Goal: Check status

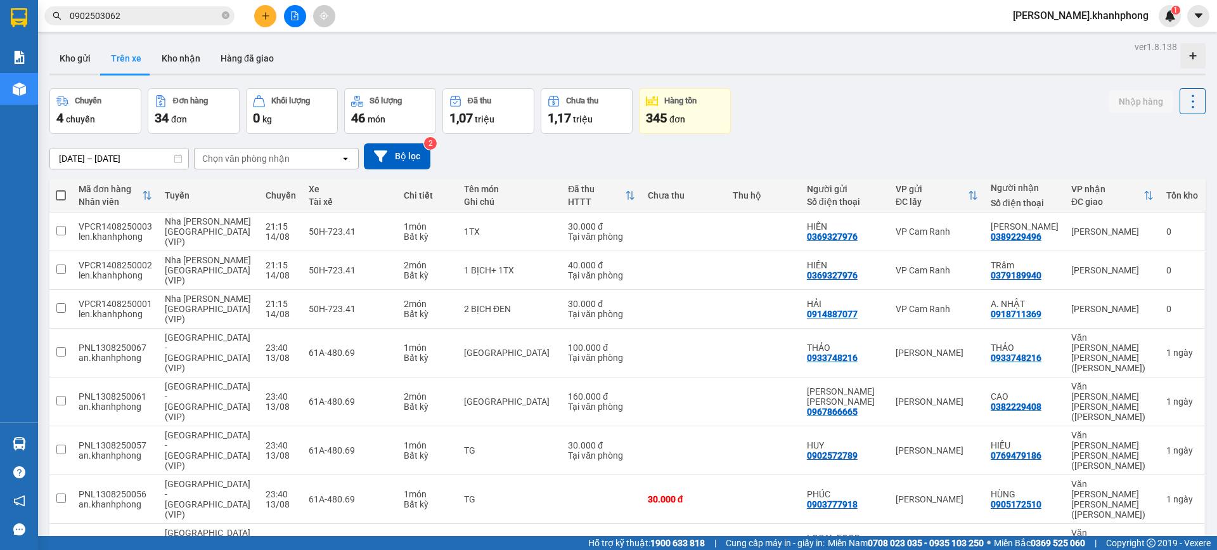
click at [179, 50] on button "Kho nhận" at bounding box center [181, 58] width 59 height 30
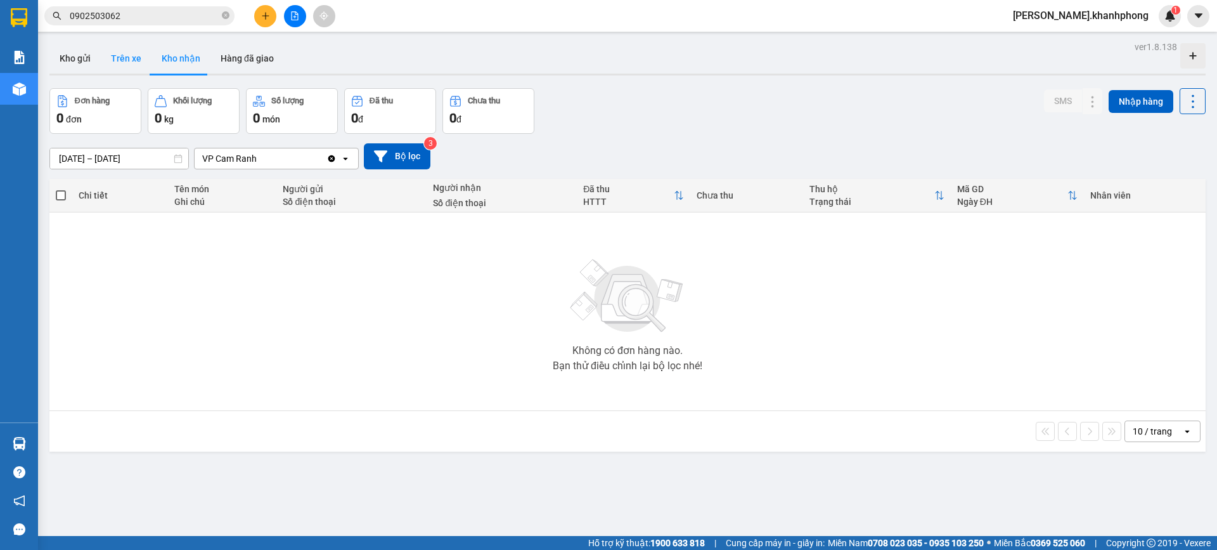
click at [130, 60] on button "Trên xe" at bounding box center [126, 58] width 51 height 30
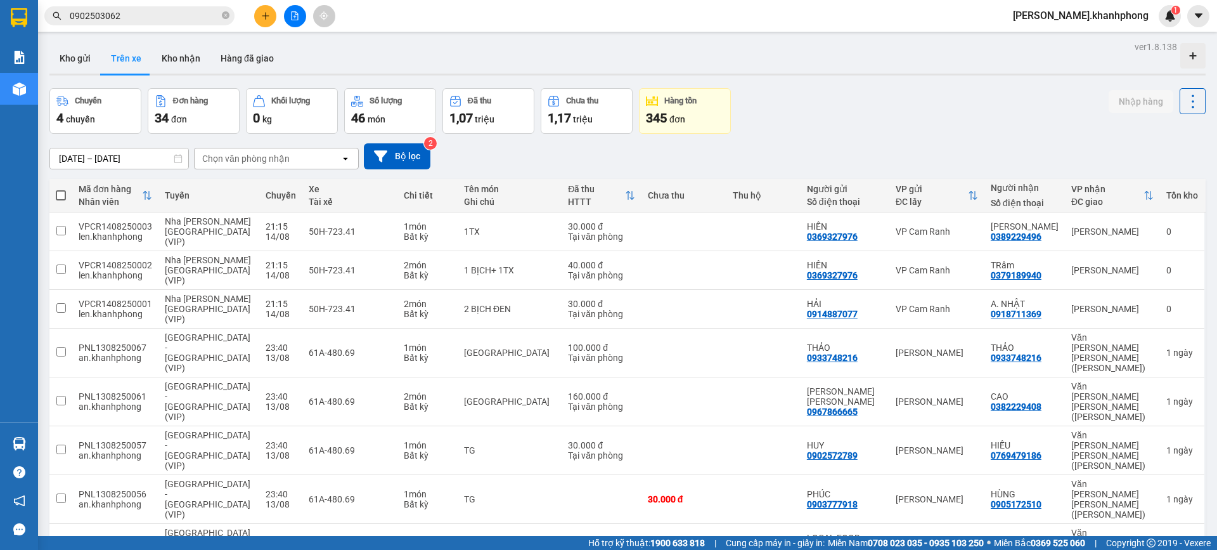
click at [235, 151] on div "Chọn văn phòng nhận" at bounding box center [268, 158] width 146 height 20
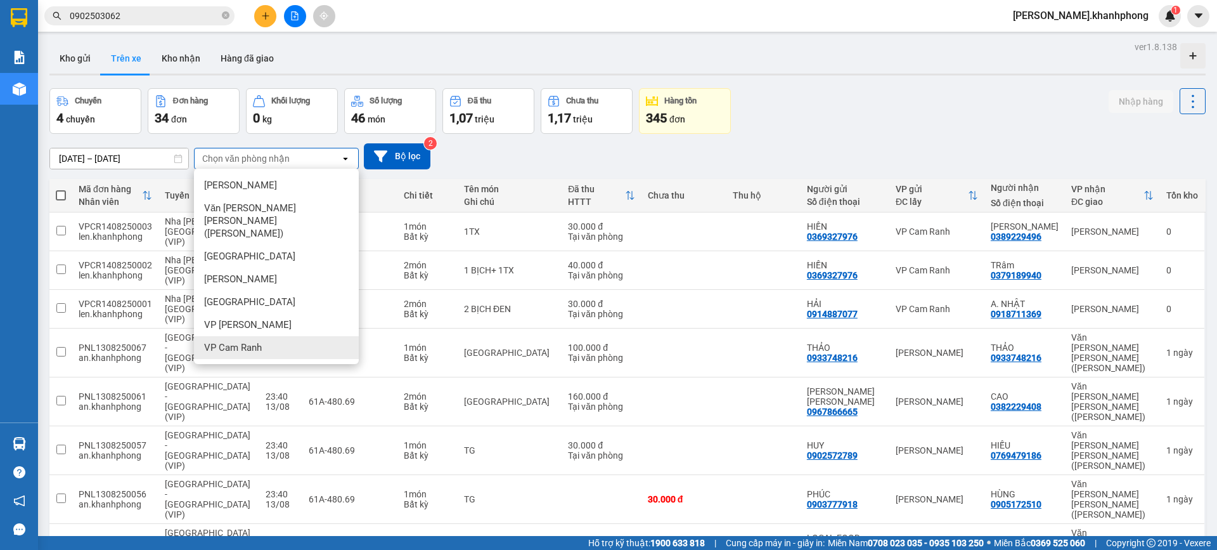
click at [240, 341] on span "VP Cam Ranh" at bounding box center [233, 347] width 58 height 13
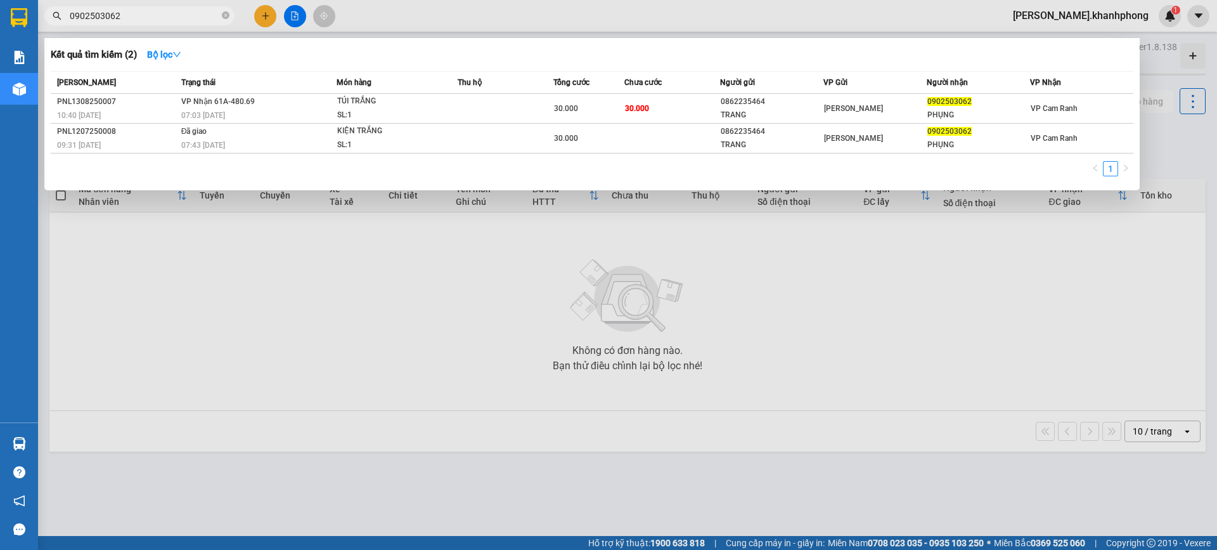
drag, startPoint x: 136, startPoint y: 20, endPoint x: 8, endPoint y: 27, distance: 128.3
click at [11, 27] on section "Kết quả [PERSON_NAME] ( 2 ) Bộ lọc Mã ĐH Trạng thái Món hàng Thu hộ [PERSON_NAM…" at bounding box center [608, 275] width 1217 height 550
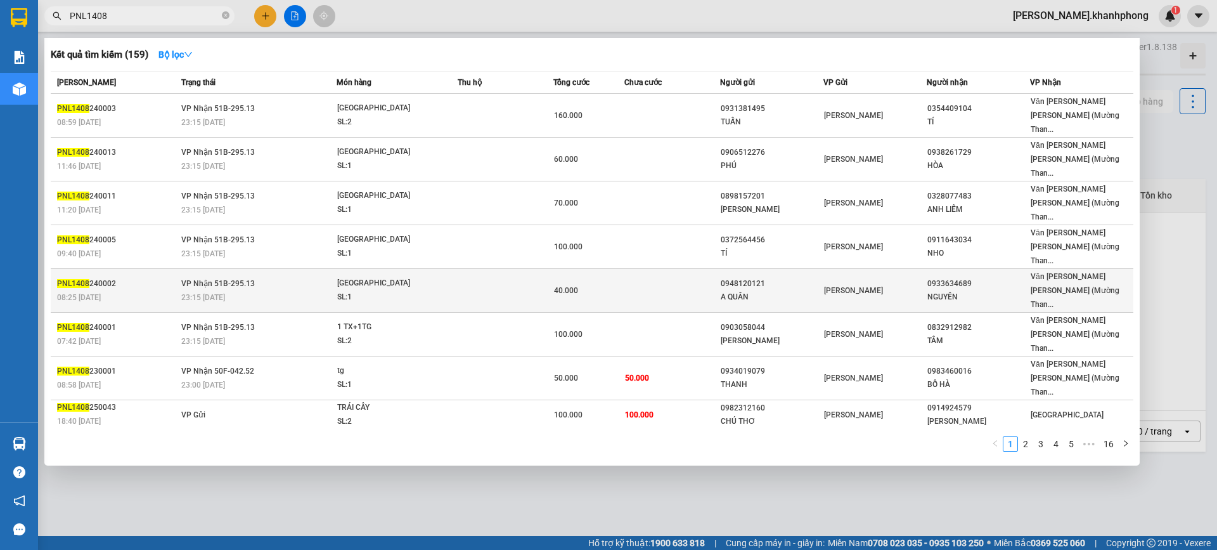
type input "PNL1408"
click at [130, 290] on div "08:25 [DATE]" at bounding box center [117, 297] width 120 height 14
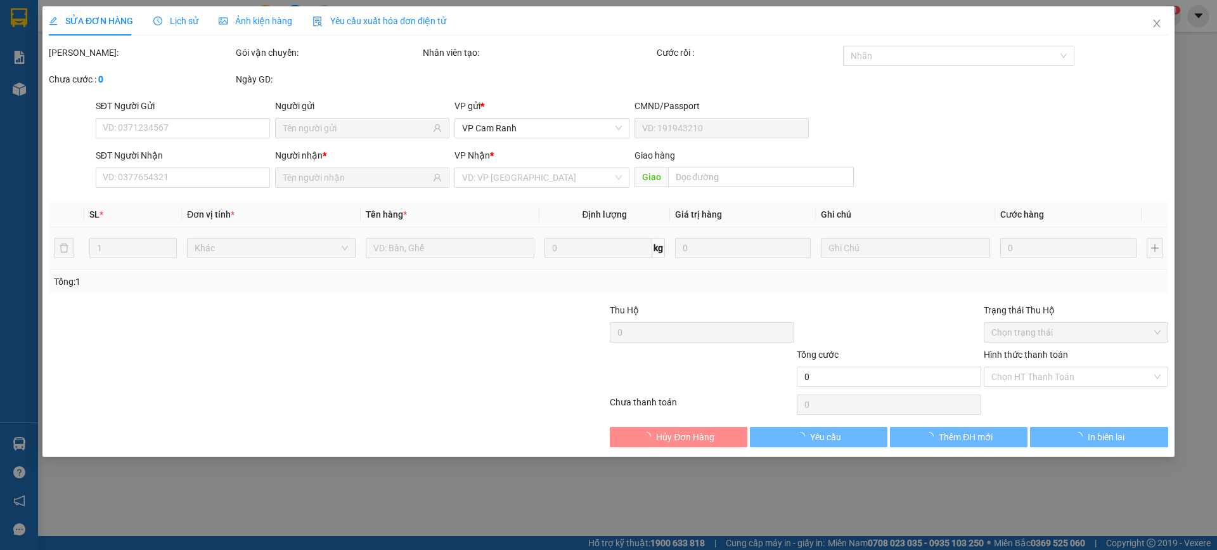
type input "0948120121"
type input "A QUÂN"
type input "0933634689"
type input "NGUYÊN"
type input "40.000"
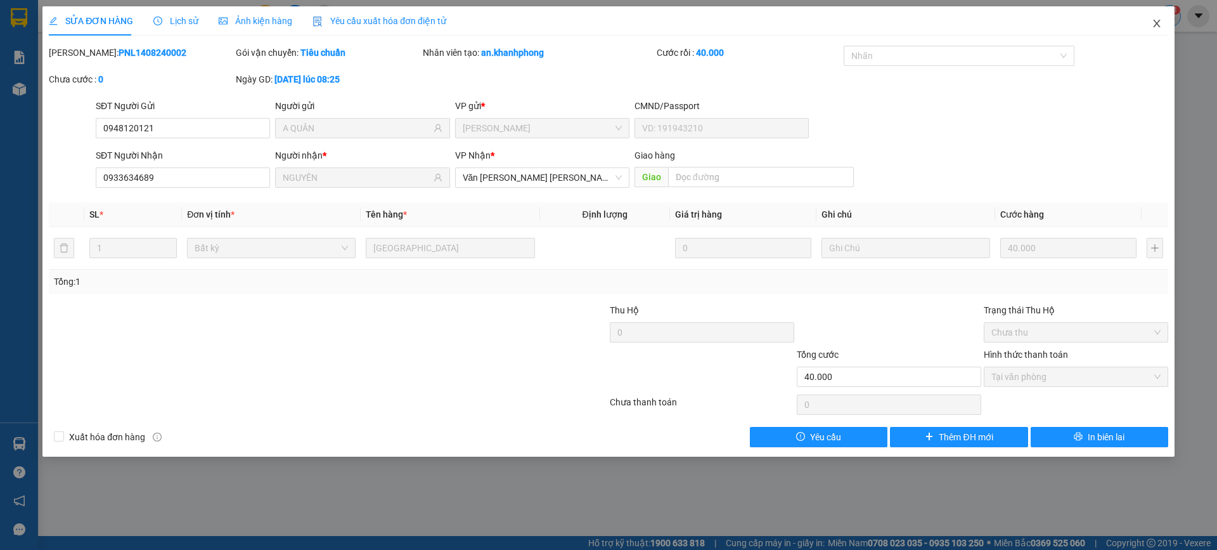
click at [1162, 22] on span "Close" at bounding box center [1157, 24] width 36 height 36
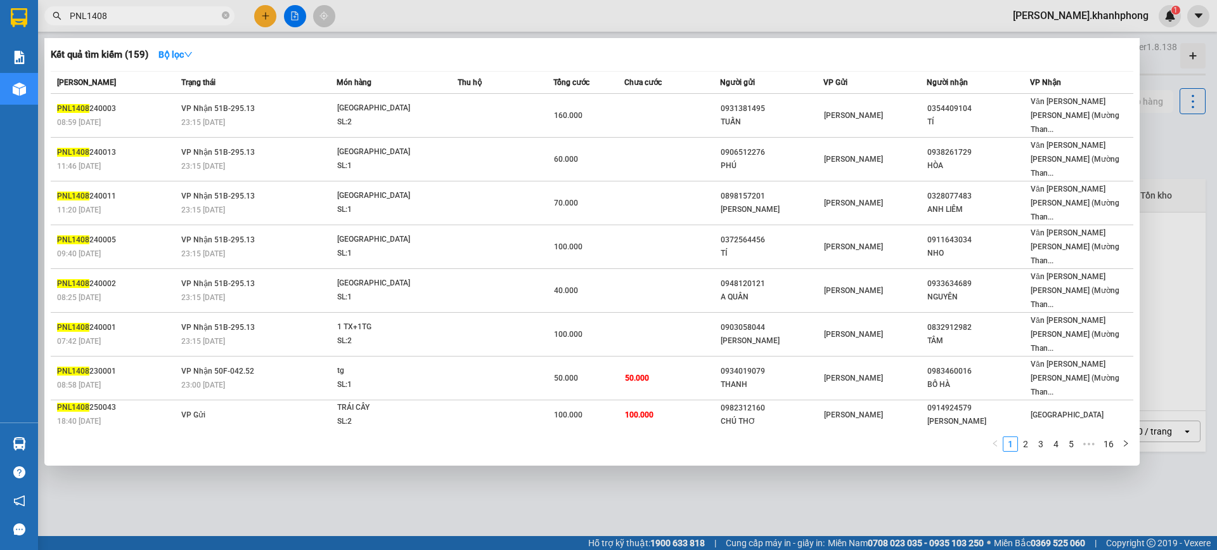
click at [130, 10] on input "PNL1408" at bounding box center [145, 16] width 150 height 14
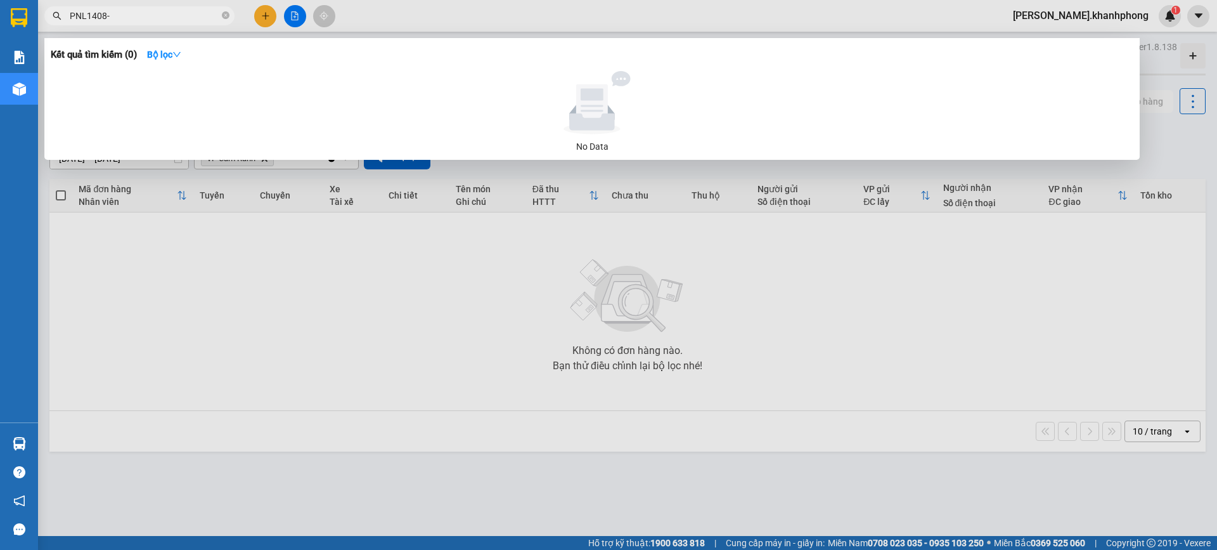
type input "PNL1408"
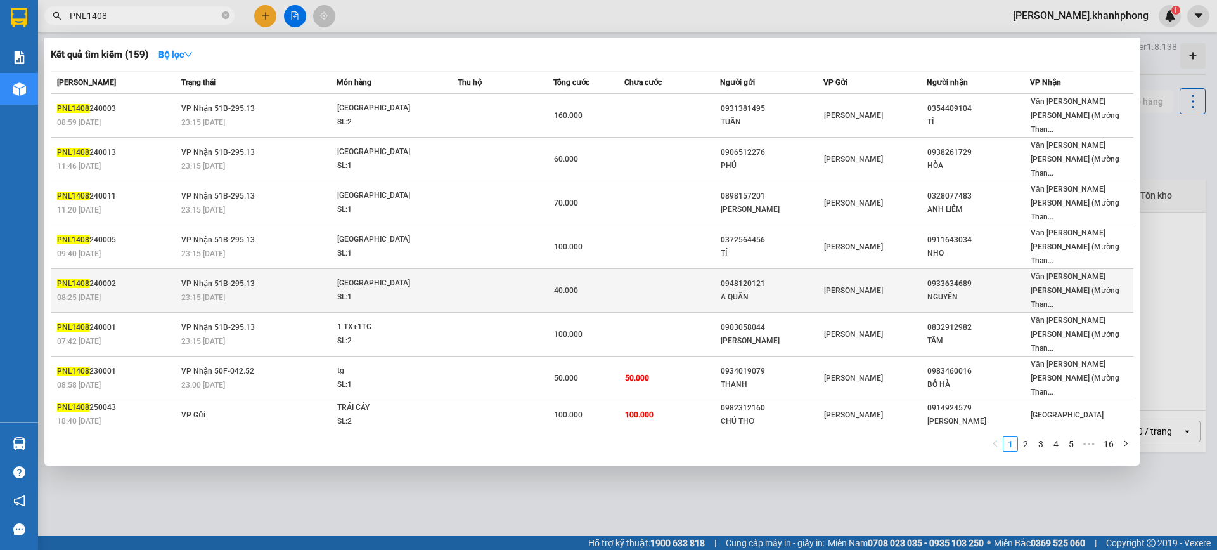
click at [117, 290] on div "08:25 [DATE]" at bounding box center [117, 297] width 120 height 14
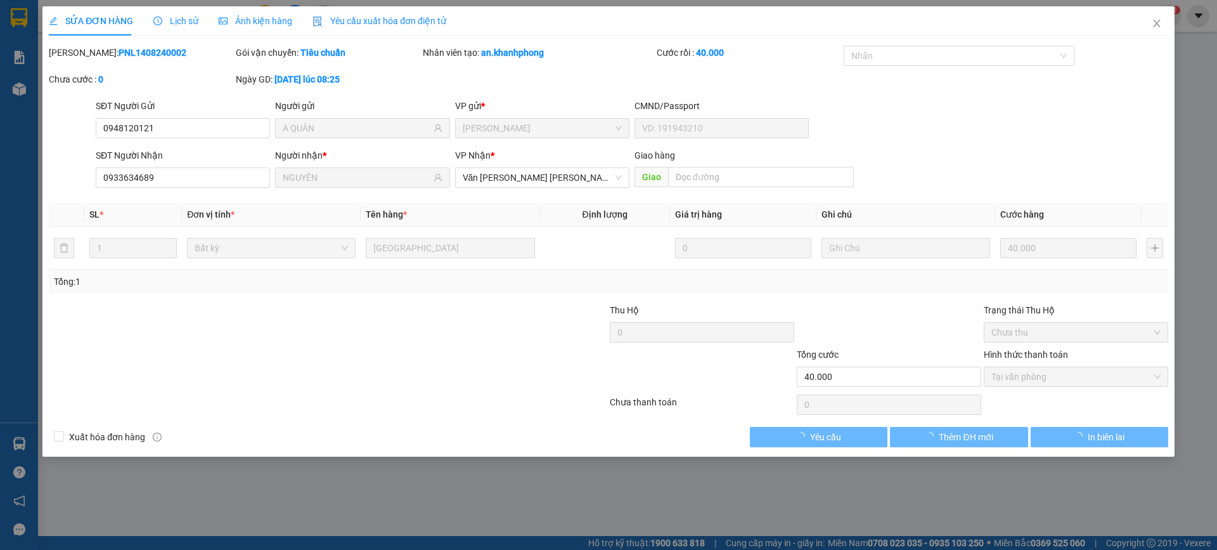
type input "0948120121"
type input "A QUÂN"
type input "0933634689"
type input "NGUYÊN"
type input "40.000"
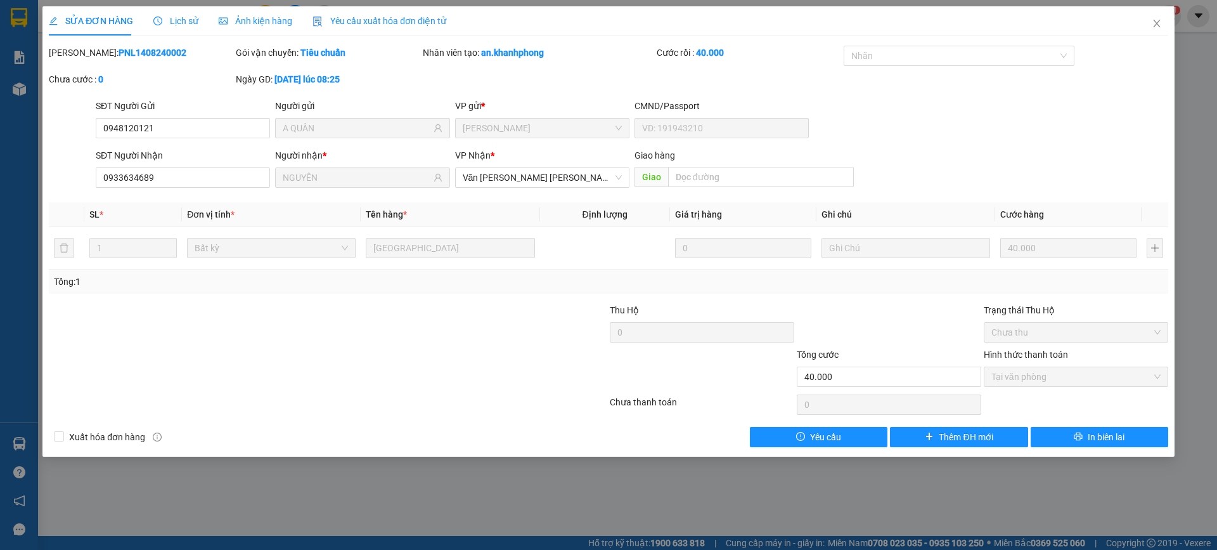
click at [183, 16] on span "Lịch sử" at bounding box center [175, 21] width 45 height 10
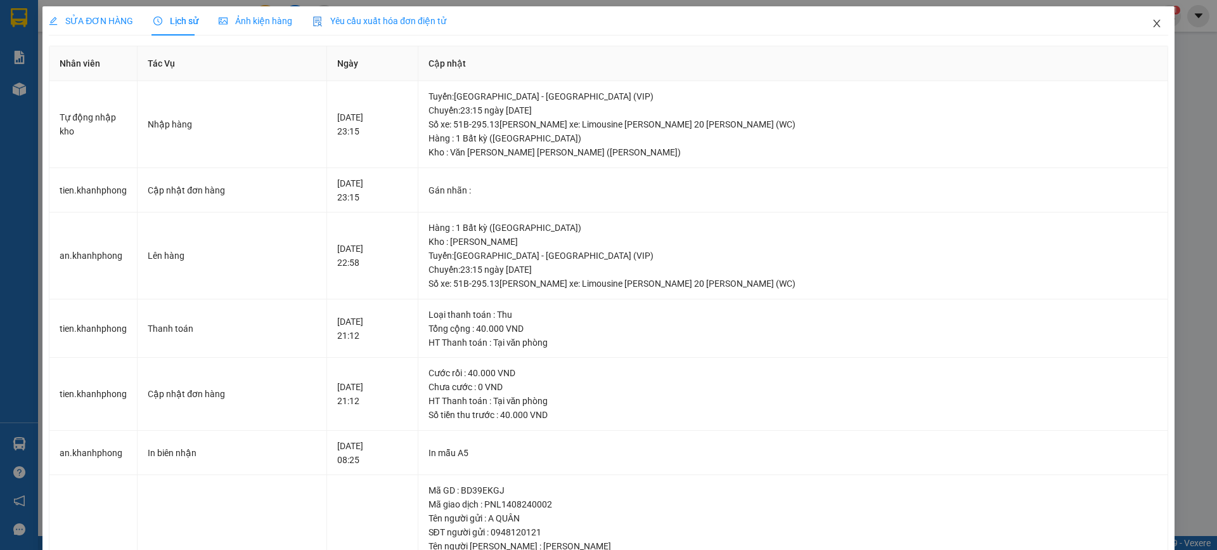
click at [1153, 25] on icon "close" at bounding box center [1156, 24] width 7 height 8
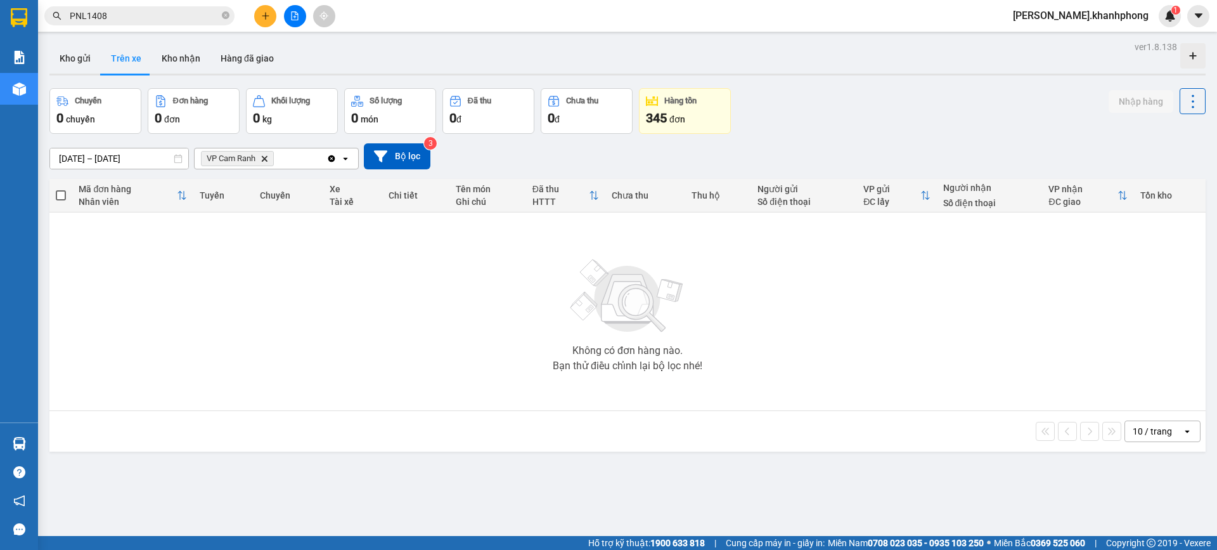
click at [141, 17] on input "PNL1408" at bounding box center [145, 16] width 150 height 14
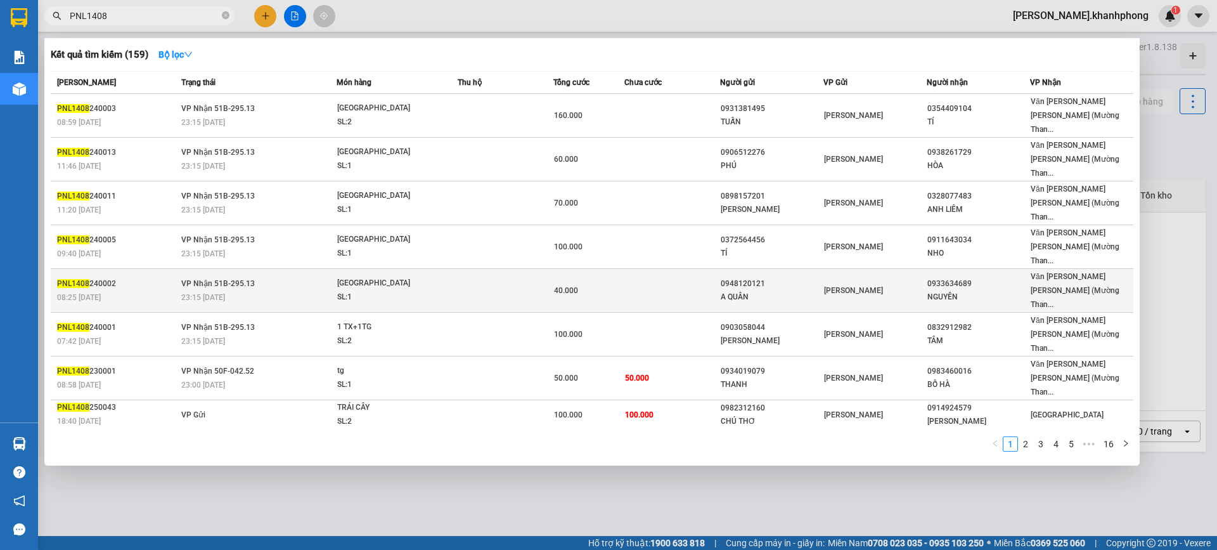
click at [139, 290] on div "08:25 [DATE]" at bounding box center [117, 297] width 120 height 14
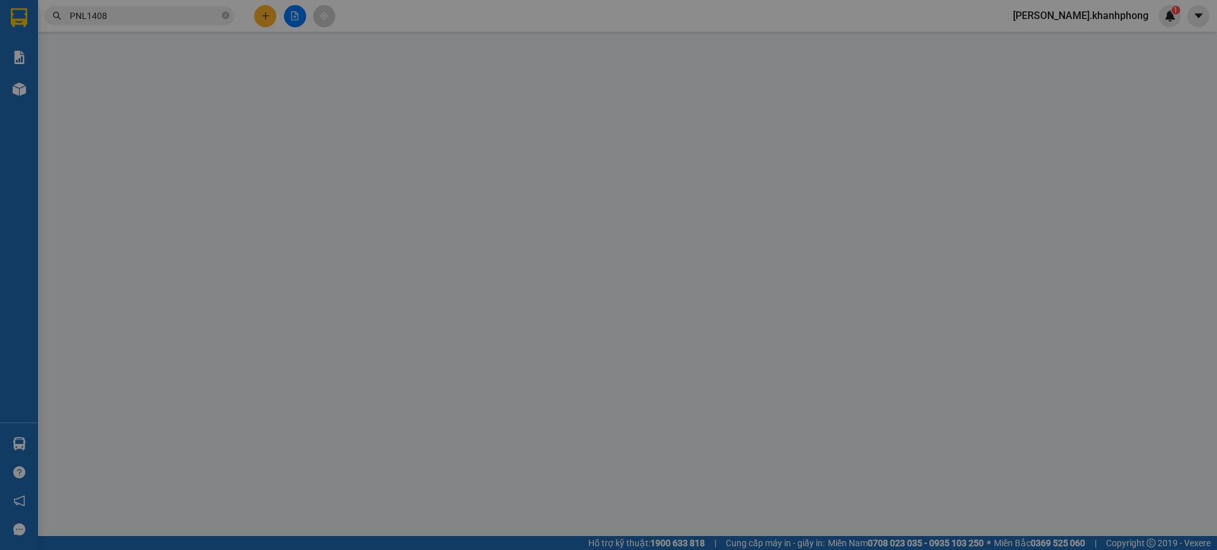
type input "0948120121"
type input "A QUÂN"
type input "0933634689"
type input "NGUYÊN"
type input "40.000"
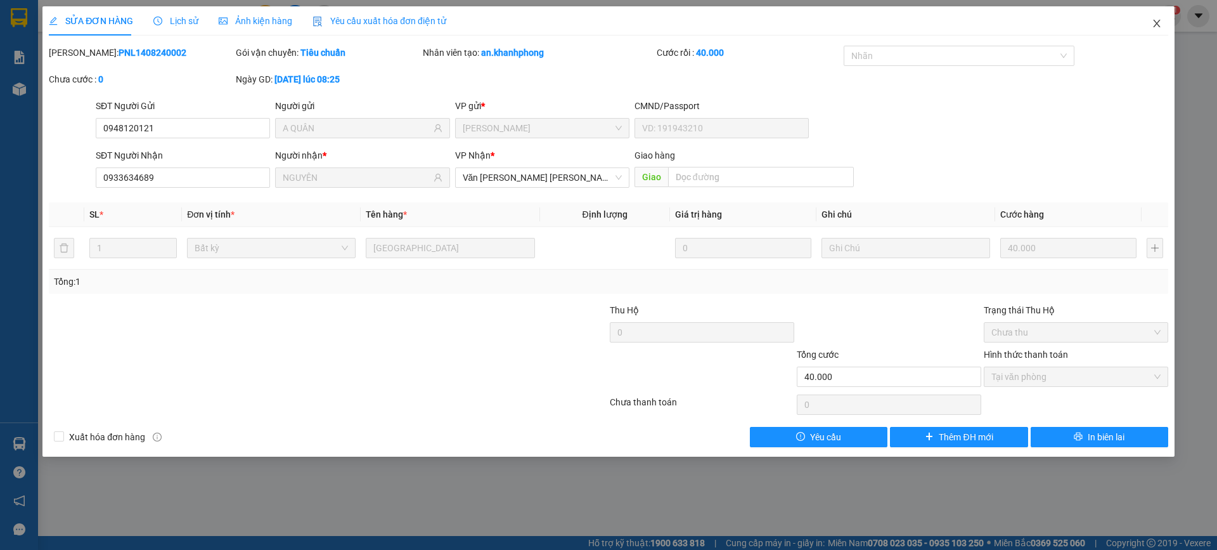
click at [1155, 23] on icon "close" at bounding box center [1157, 23] width 10 height 10
